Goal: Task Accomplishment & Management: Complete application form

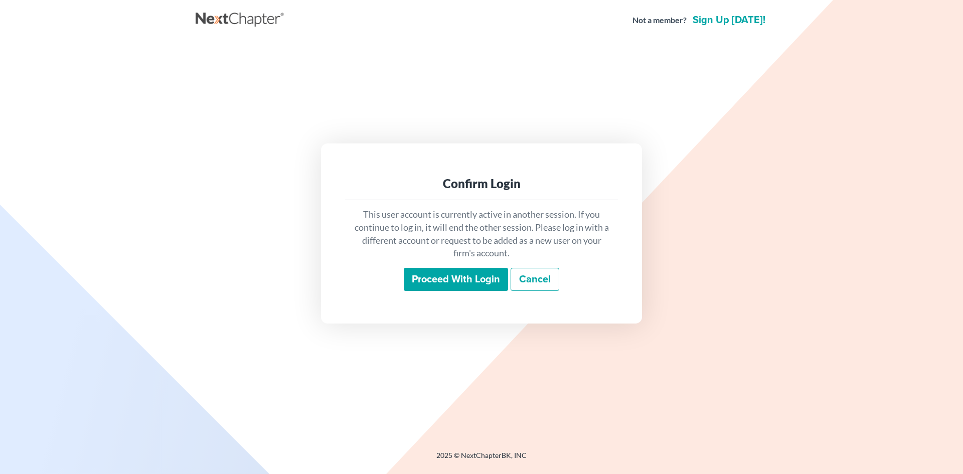
click at [458, 277] on input "Proceed with login" at bounding box center [456, 279] width 104 height 23
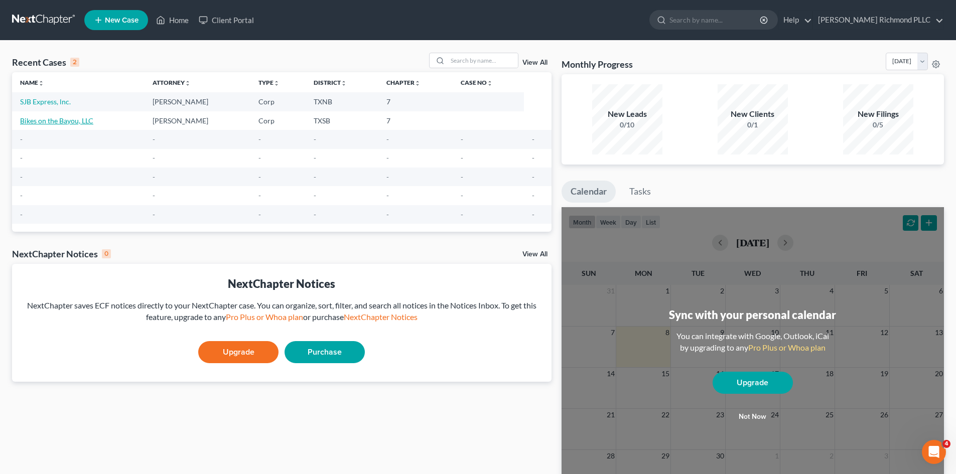
click at [61, 119] on link "Bikes on the Bayou, LLC" at bounding box center [56, 120] width 73 height 9
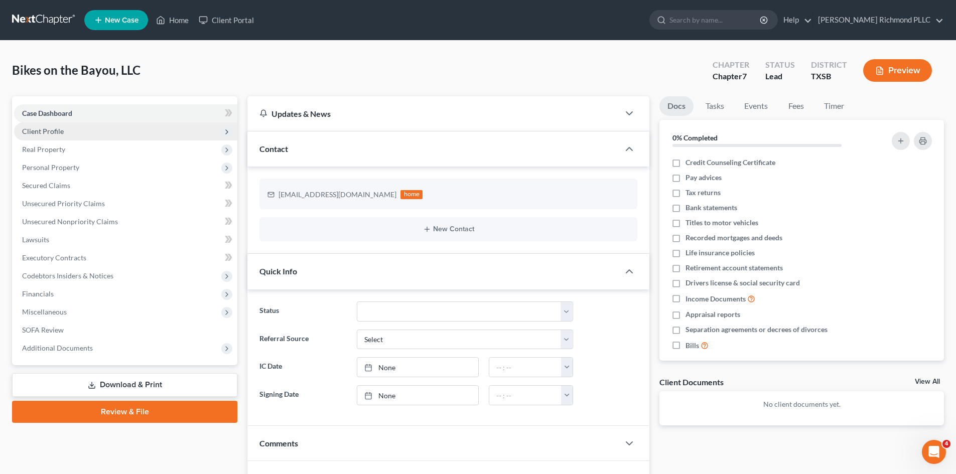
click at [46, 130] on span "Client Profile" at bounding box center [43, 131] width 42 height 9
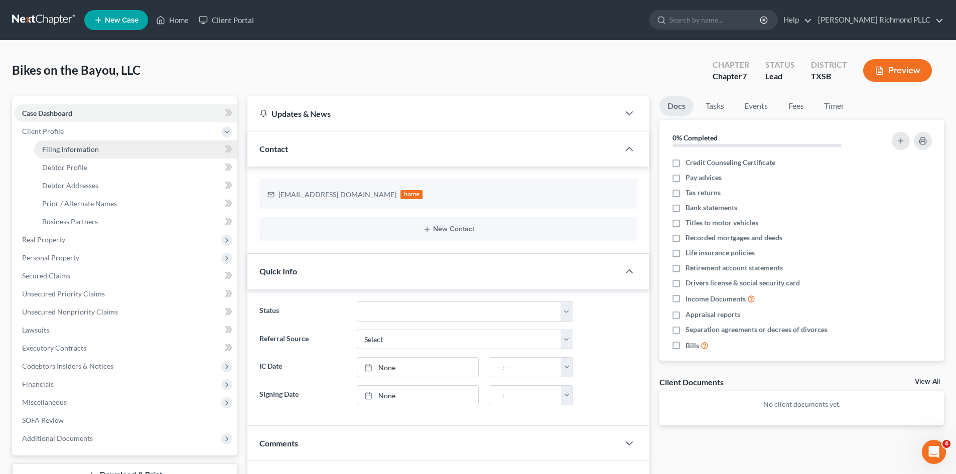
click at [61, 152] on span "Filing Information" at bounding box center [70, 149] width 57 height 9
select select "1"
select select "0"
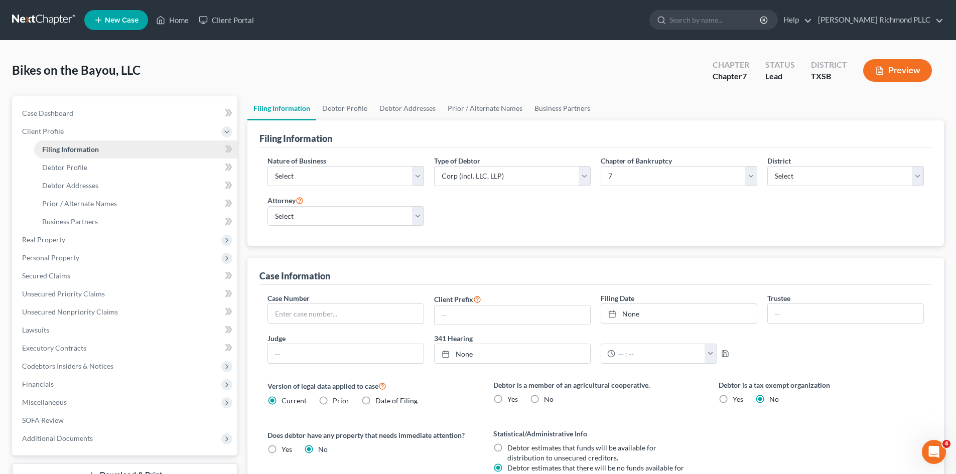
scroll to position [50, 0]
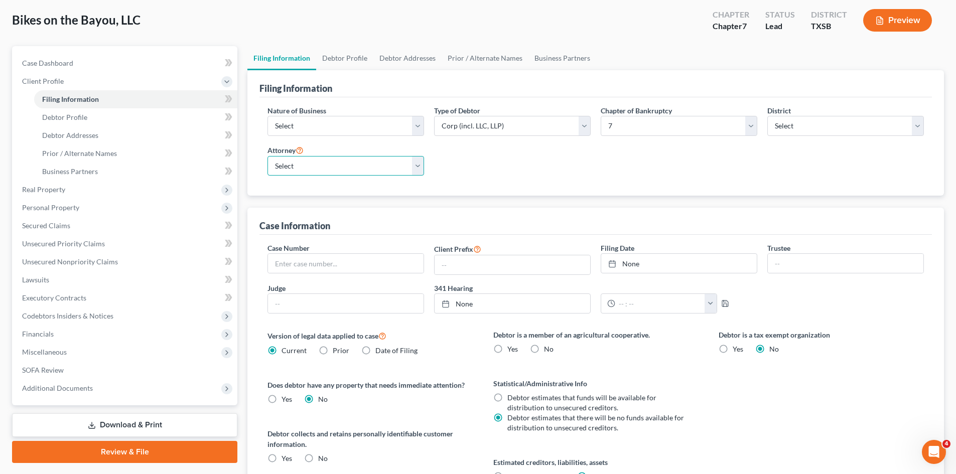
click at [341, 171] on select "Select [PERSON_NAME] - null" at bounding box center [345, 166] width 157 height 20
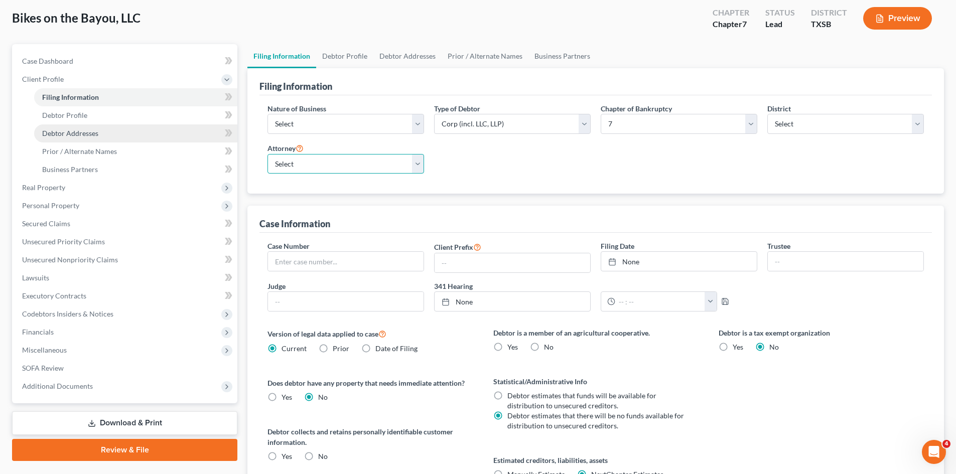
scroll to position [52, 0]
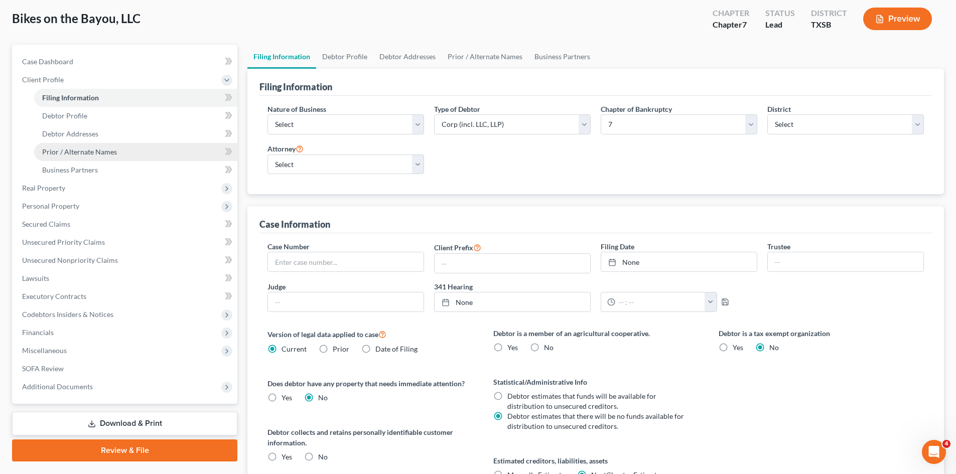
click at [104, 157] on link "Prior / Alternate Names" at bounding box center [135, 152] width 203 height 18
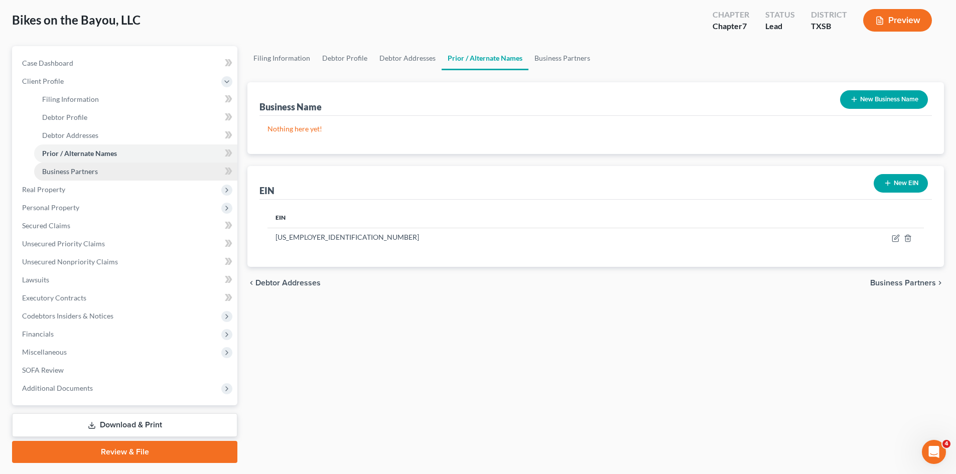
click at [98, 168] on link "Business Partners" at bounding box center [135, 172] width 203 height 18
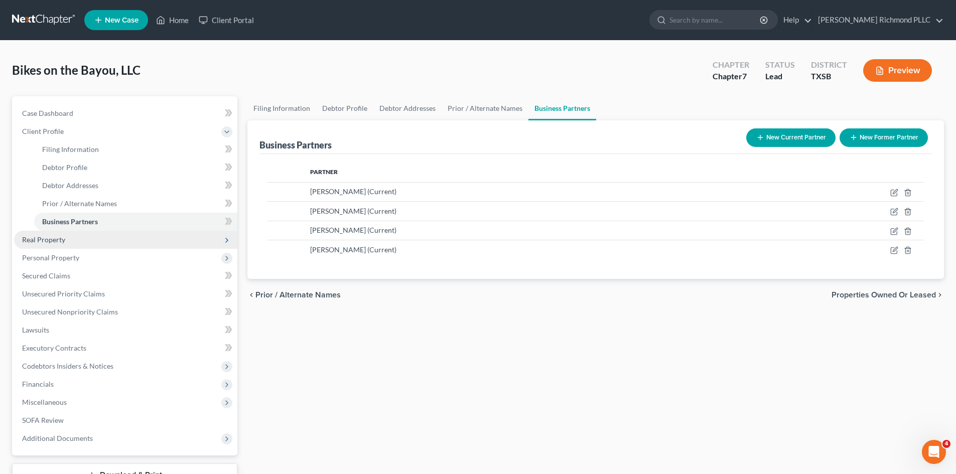
click at [63, 239] on span "Real Property" at bounding box center [43, 239] width 43 height 9
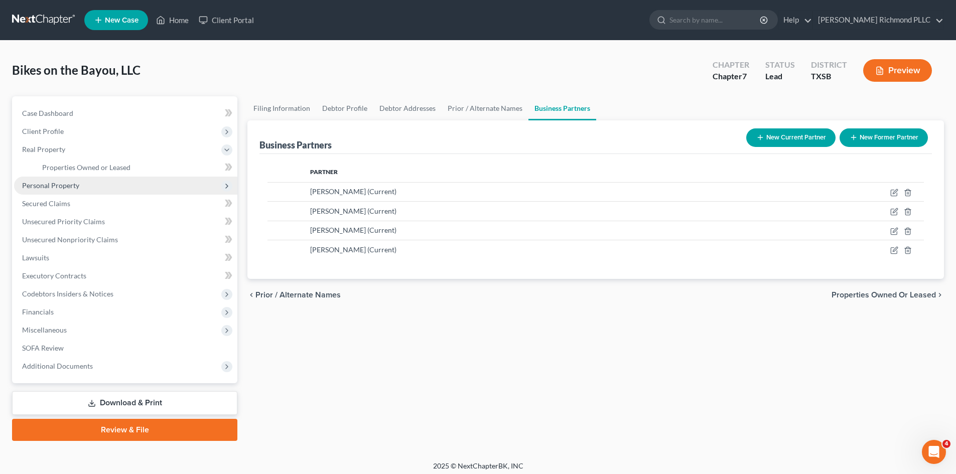
click at [84, 187] on span "Personal Property" at bounding box center [125, 186] width 223 height 18
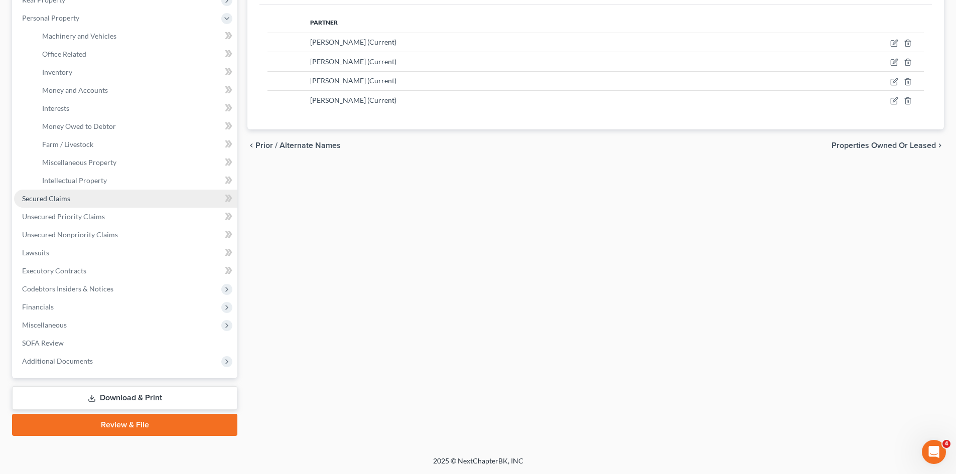
click at [64, 202] on span "Secured Claims" at bounding box center [46, 198] width 48 height 9
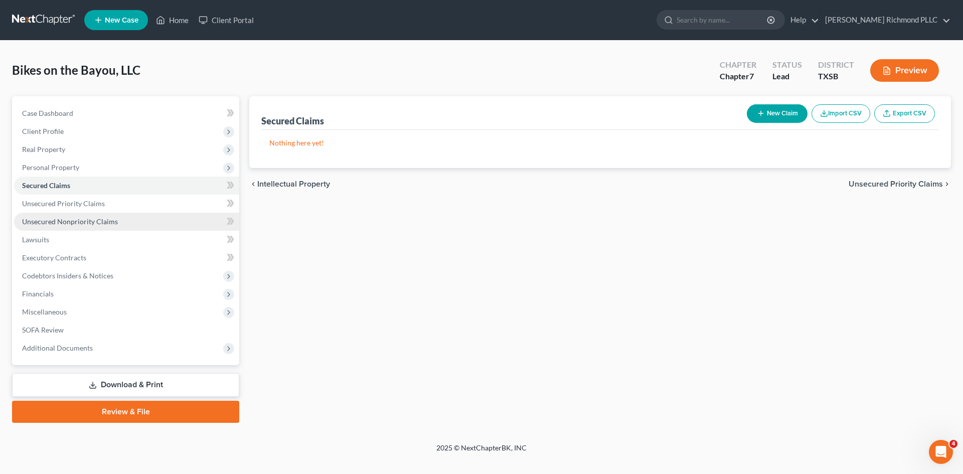
click at [86, 220] on span "Unsecured Nonpriority Claims" at bounding box center [70, 221] width 96 height 9
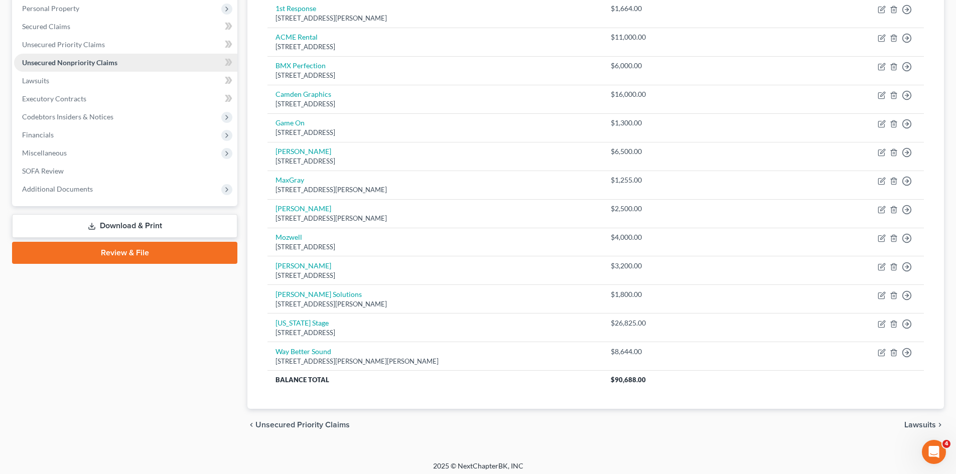
scroll to position [164, 0]
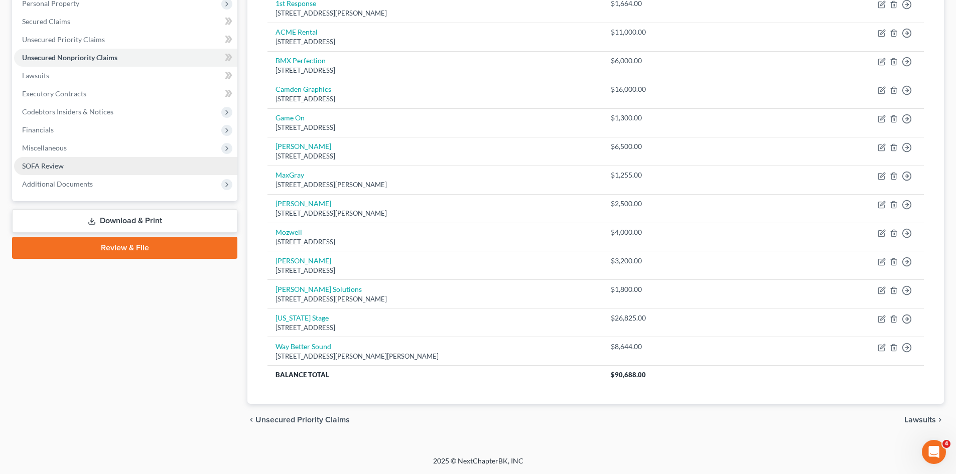
click at [60, 169] on span "SOFA Review" at bounding box center [43, 166] width 42 height 9
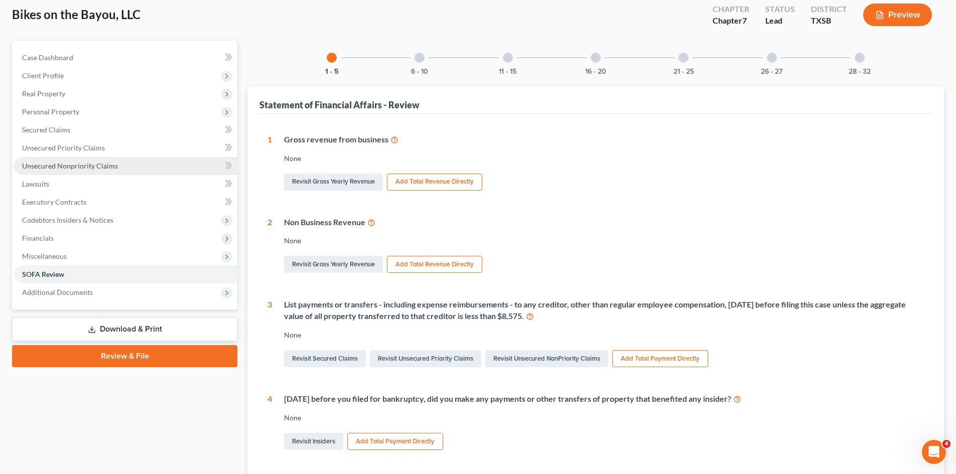
scroll to position [34, 0]
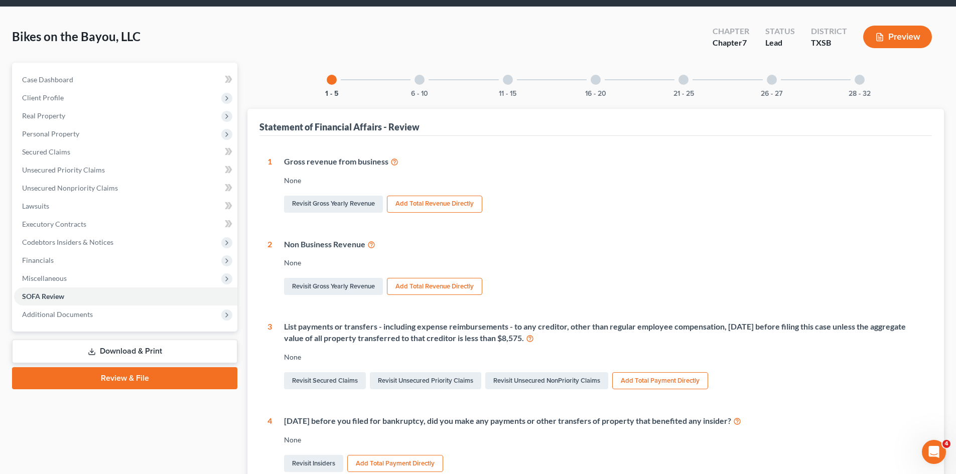
click at [141, 349] on link "Download & Print" at bounding box center [124, 352] width 225 height 24
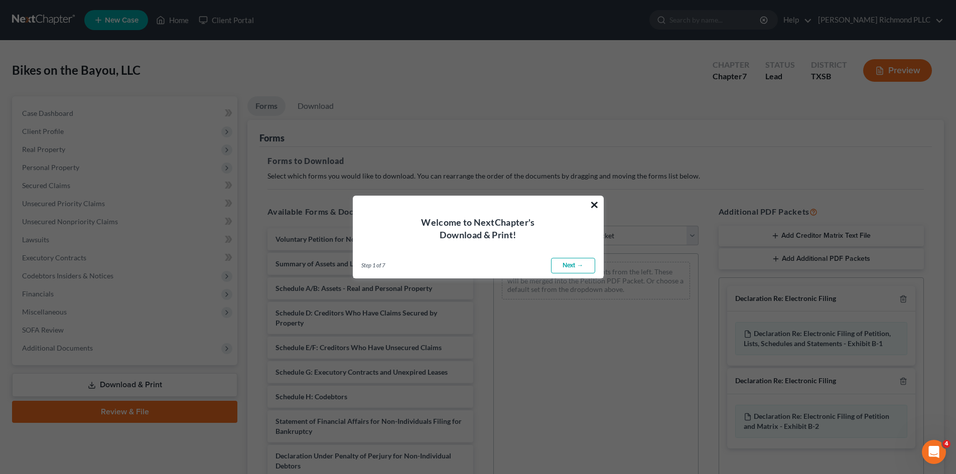
click at [598, 204] on button "×" at bounding box center [594, 205] width 10 height 16
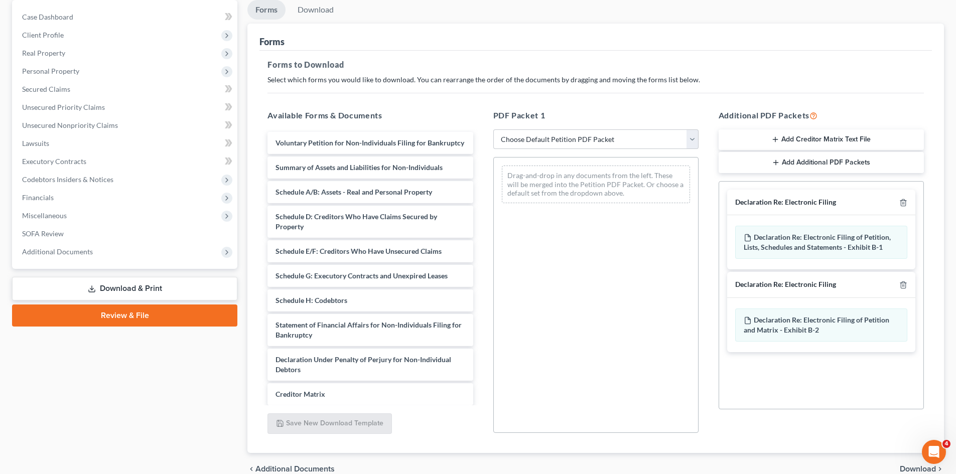
scroll to position [100, 0]
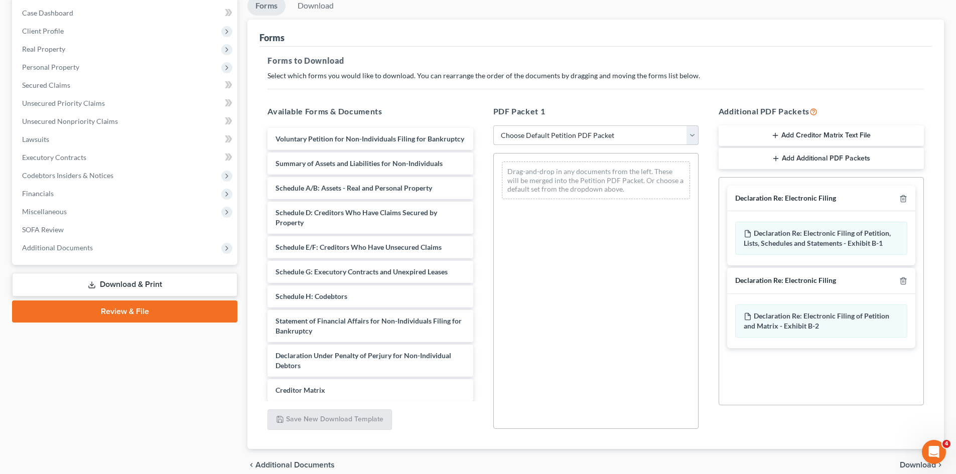
click at [527, 127] on select "Choose Default Petition PDF Packet Complete Bankruptcy Petition (all forms and …" at bounding box center [595, 135] width 205 height 20
select select "0"
click at [493, 125] on select "Choose Default Petition PDF Packet Complete Bankruptcy Petition (all forms and …" at bounding box center [595, 135] width 205 height 20
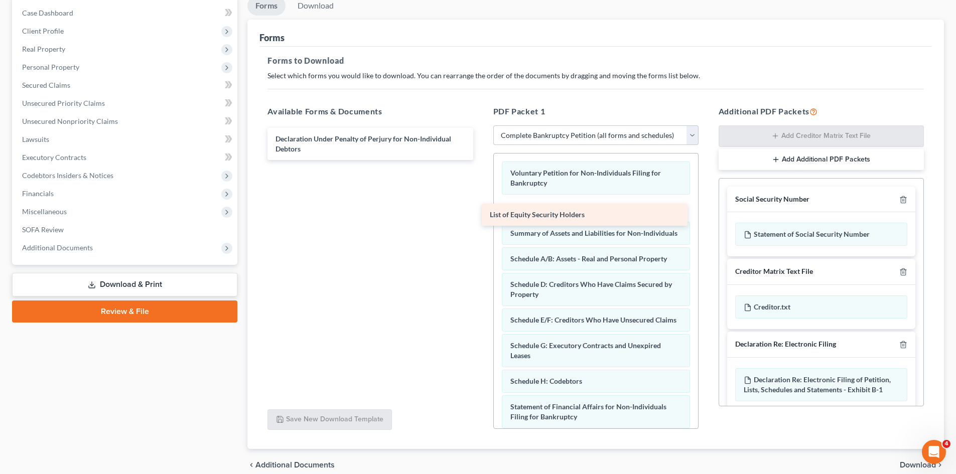
drag, startPoint x: 303, startPoint y: 175, endPoint x: 517, endPoint y: 216, distance: 218.1
click at [481, 160] on div "List of Equity Security Holders Declaration Under Penalty of Perjury for Non-In…" at bounding box center [369, 144] width 221 height 32
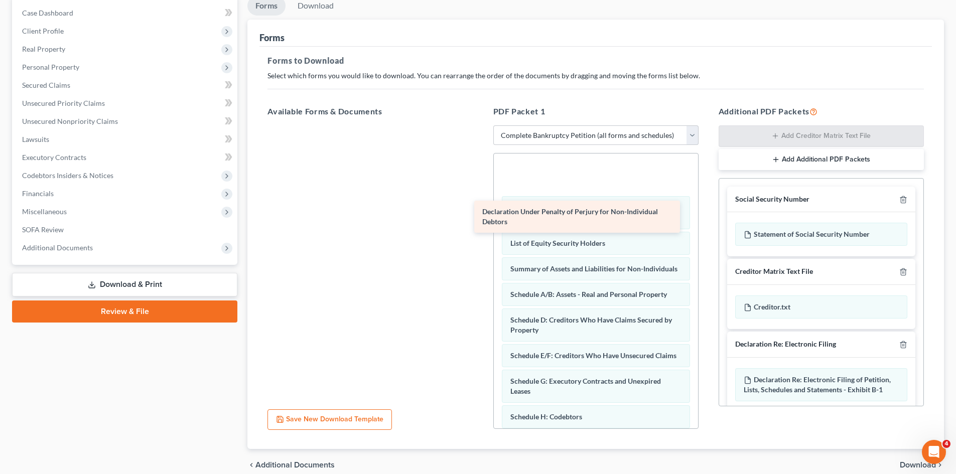
drag, startPoint x: 370, startPoint y: 140, endPoint x: 577, endPoint y: 213, distance: 219.1
click at [481, 125] on div "Declaration Under Penalty of Perjury for Non-Individual Debtors Declaration Und…" at bounding box center [369, 125] width 221 height 0
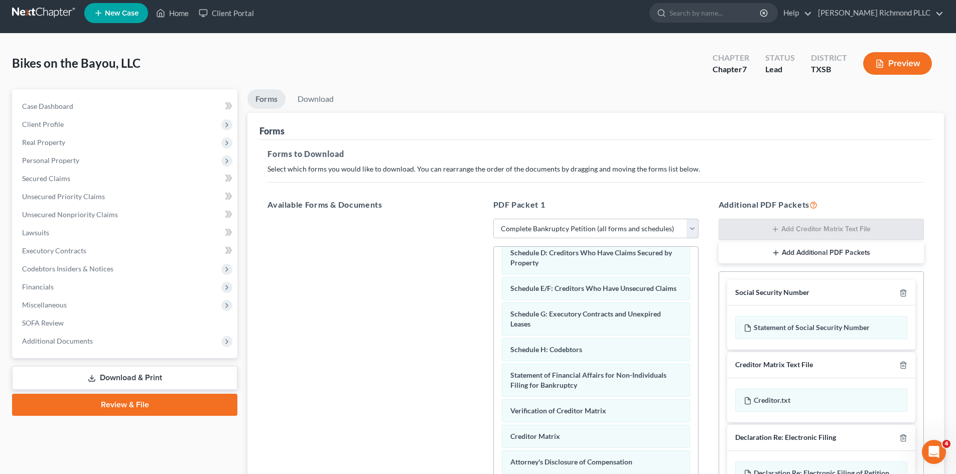
scroll to position [145, 0]
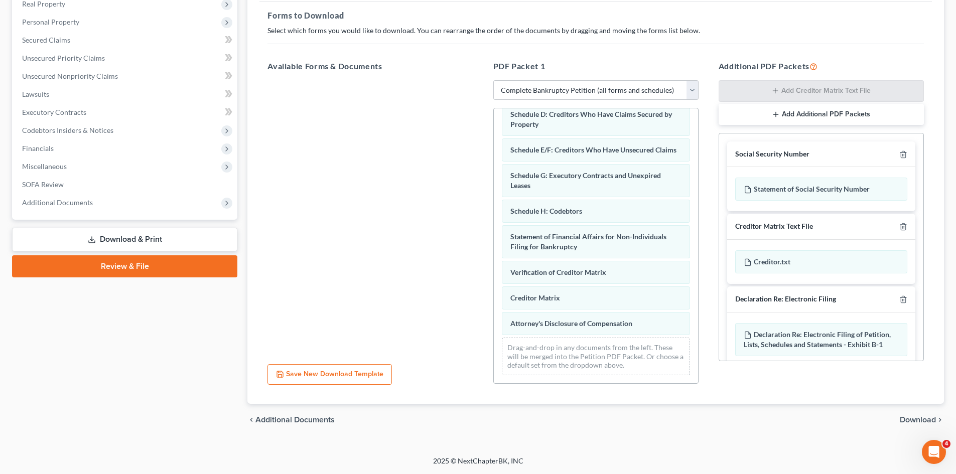
click at [881, 389] on div "Additional PDF Packets Add Creditor Matrix Text File Add Additional PDF Packets…" at bounding box center [820, 222] width 225 height 340
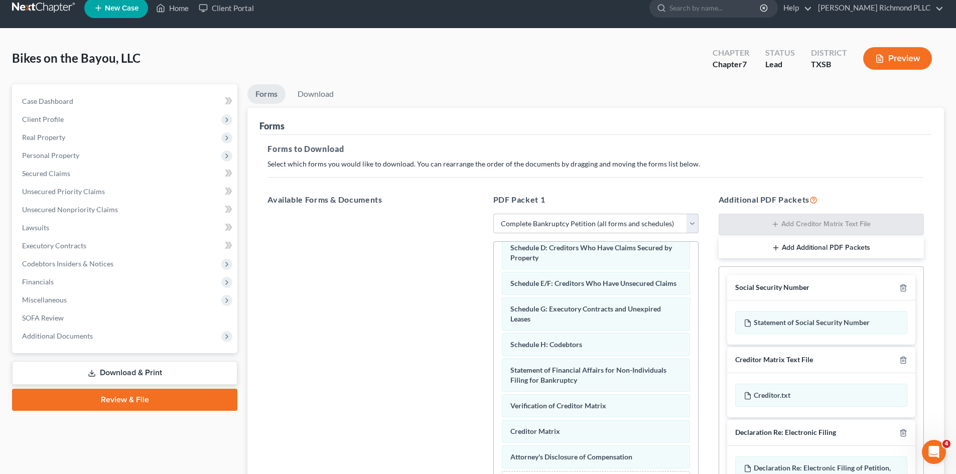
scroll to position [0, 0]
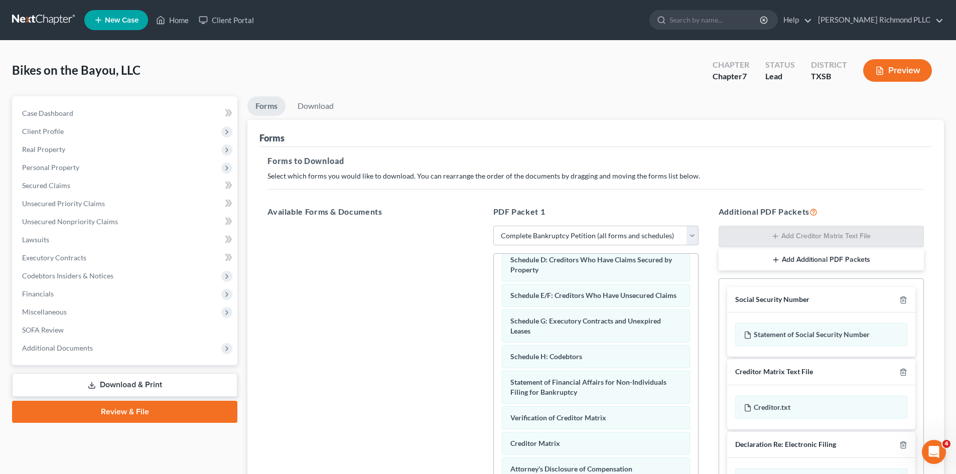
click at [912, 69] on button "Preview" at bounding box center [897, 70] width 69 height 23
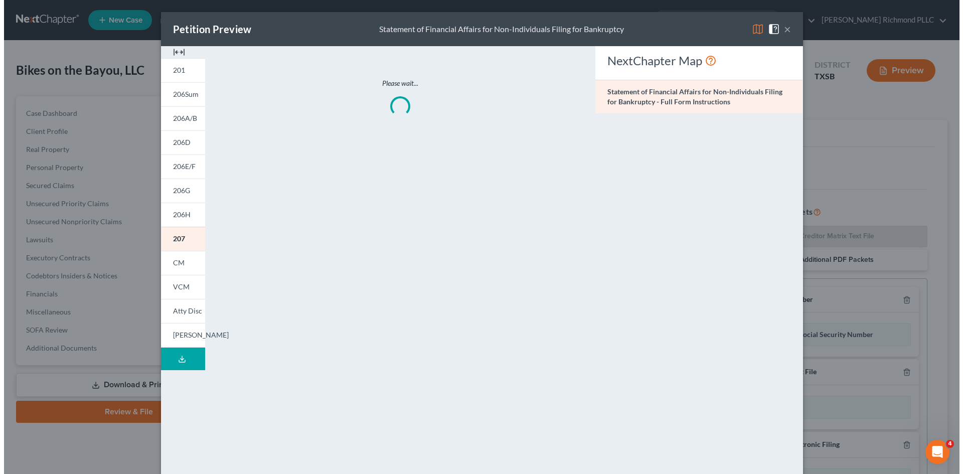
scroll to position [172, 0]
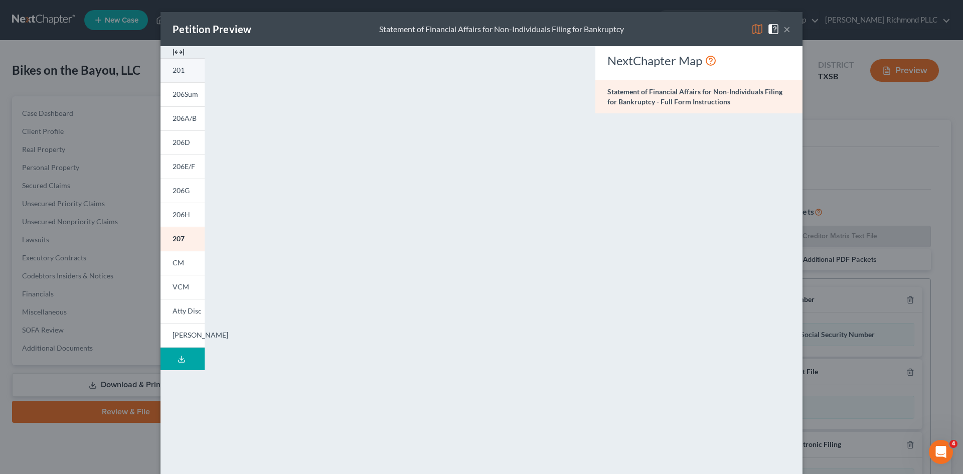
click at [179, 69] on span "201" at bounding box center [179, 70] width 12 height 9
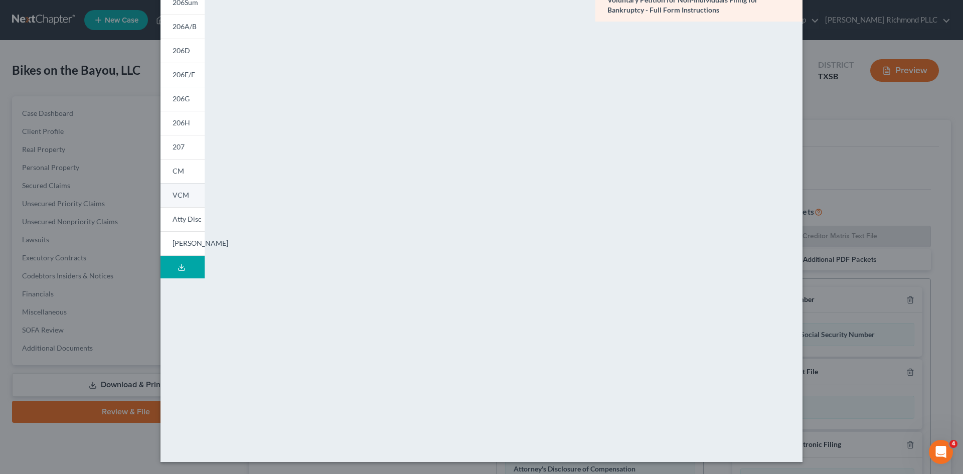
scroll to position [0, 0]
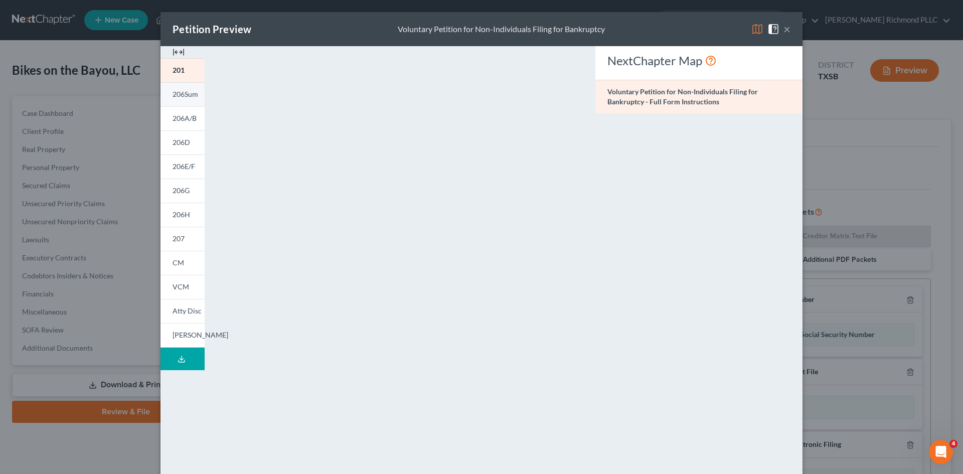
click at [182, 100] on link "206Sum" at bounding box center [183, 94] width 44 height 24
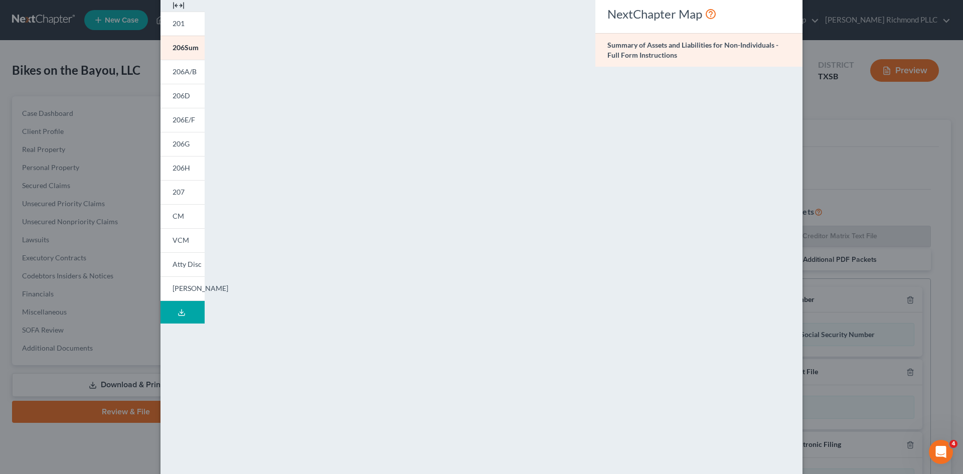
scroll to position [92, 0]
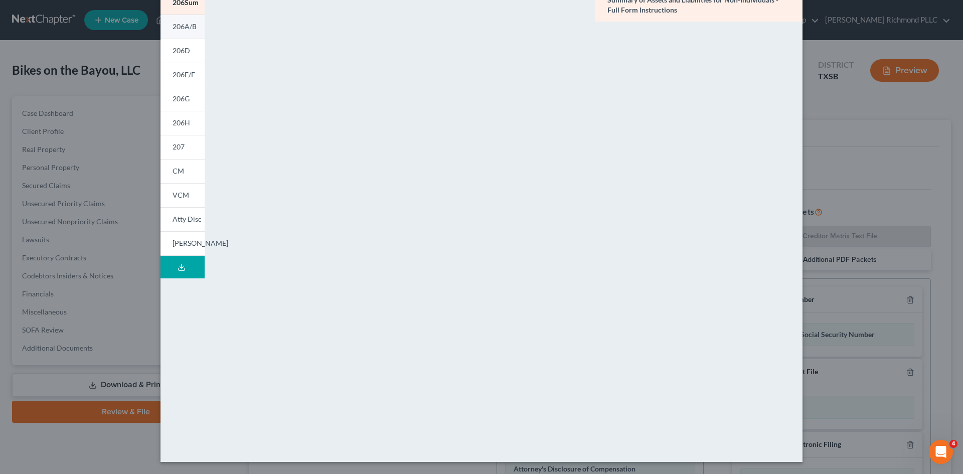
click at [178, 30] on span "206A/B" at bounding box center [185, 26] width 24 height 9
click at [178, 54] on span "206D" at bounding box center [182, 50] width 18 height 9
click at [180, 75] on span "206E/F" at bounding box center [184, 74] width 23 height 9
click at [173, 99] on span "206G" at bounding box center [181, 98] width 17 height 9
click at [175, 117] on link "206H" at bounding box center [183, 123] width 44 height 24
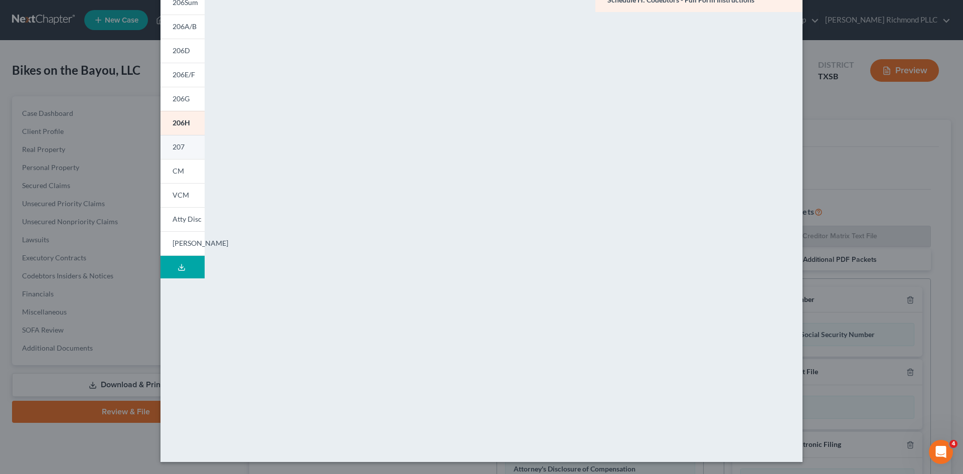
click at [169, 155] on link "207" at bounding box center [183, 147] width 44 height 24
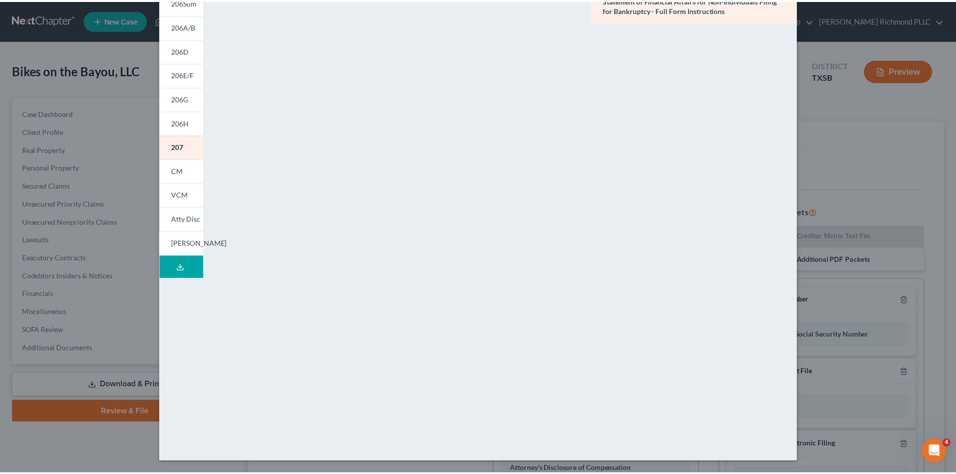
scroll to position [0, 0]
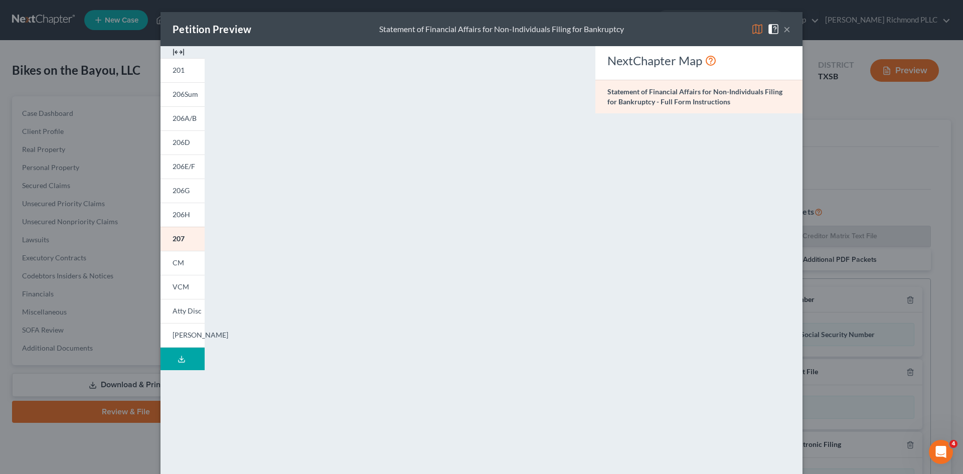
click at [784, 26] on button "×" at bounding box center [787, 29] width 7 height 12
